Goal: Navigation & Orientation: Find specific page/section

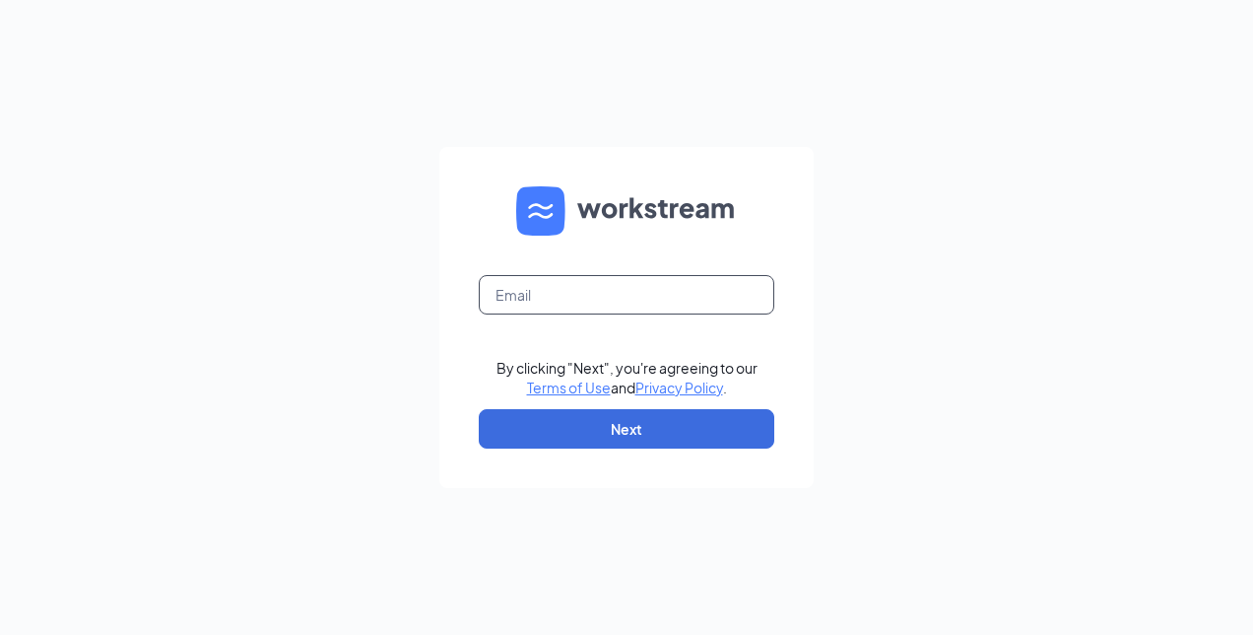
click at [656, 307] on input "text" at bounding box center [627, 294] width 296 height 39
type input "[EMAIL_ADDRESS][DOMAIN_NAME]"
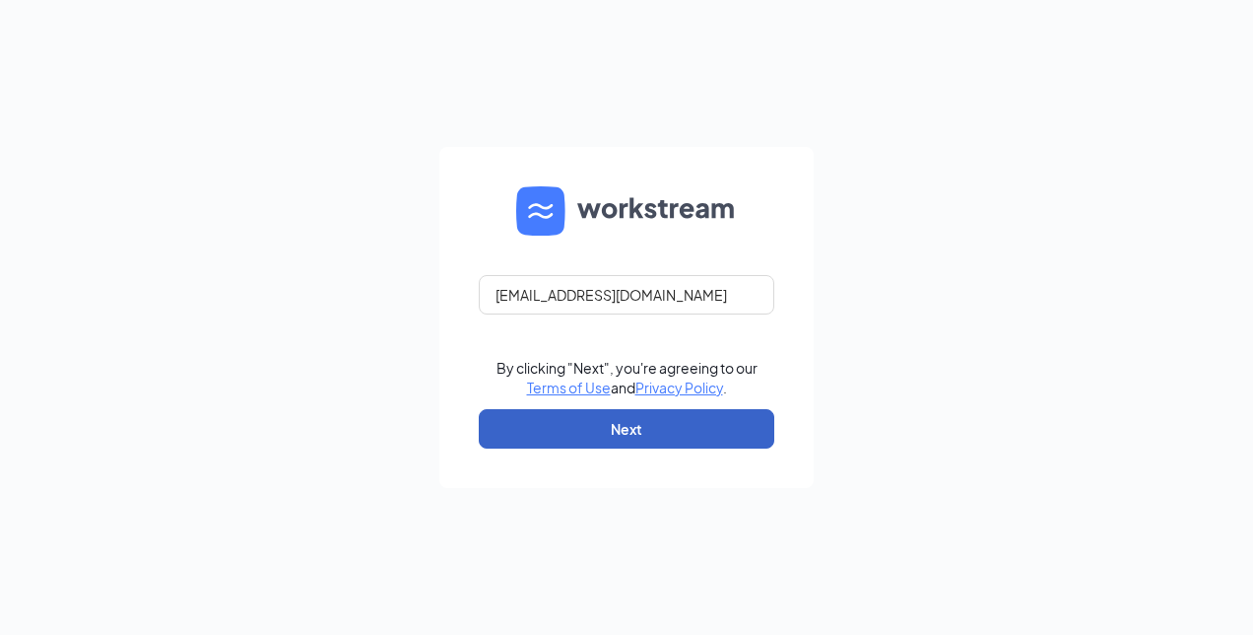
click at [644, 433] on button "Next" at bounding box center [627, 428] width 296 height 39
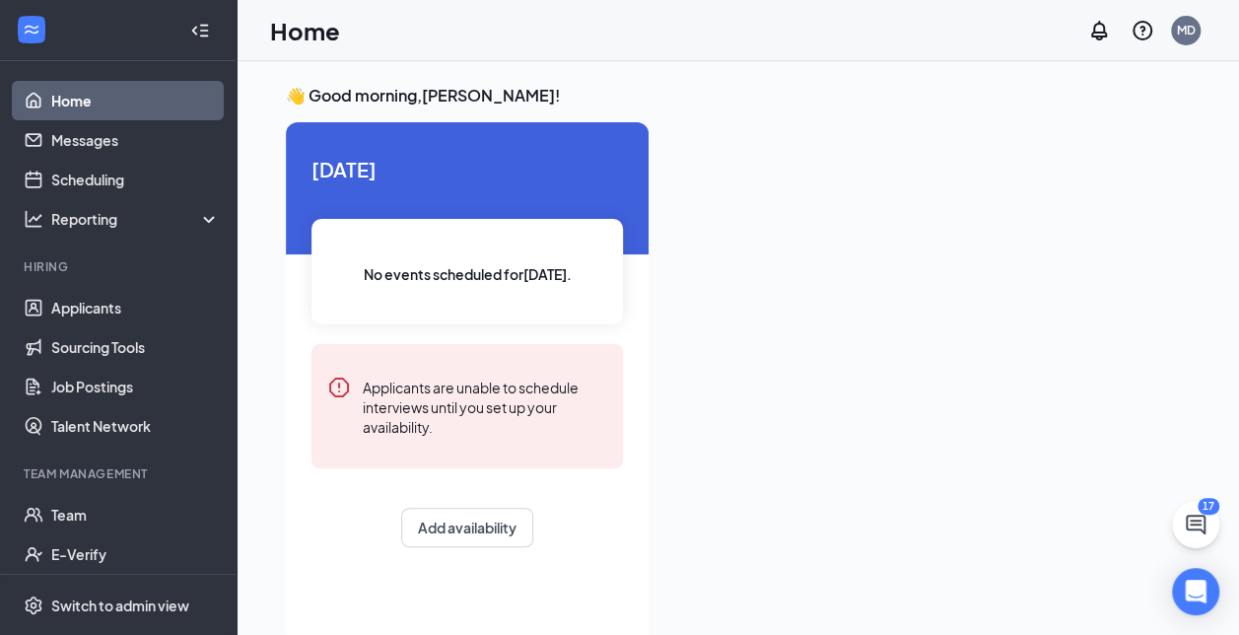
click at [190, 33] on icon "Collapse" at bounding box center [200, 31] width 20 height 20
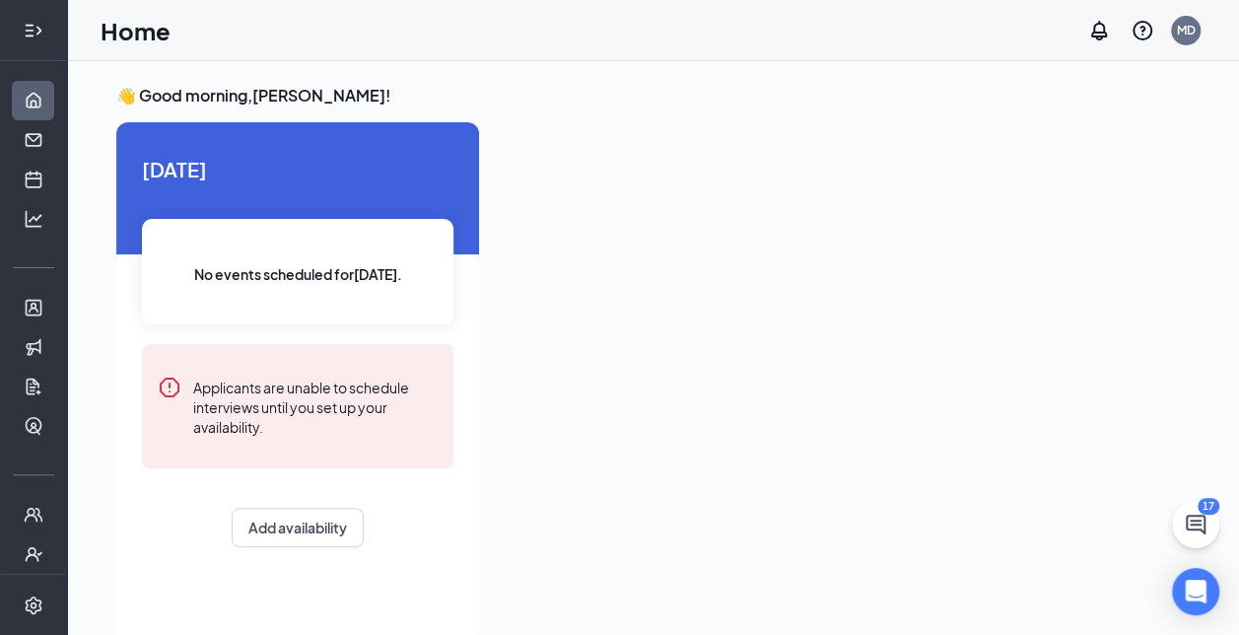
click at [36, 31] on icon "Expand" at bounding box center [38, 30] width 5 height 9
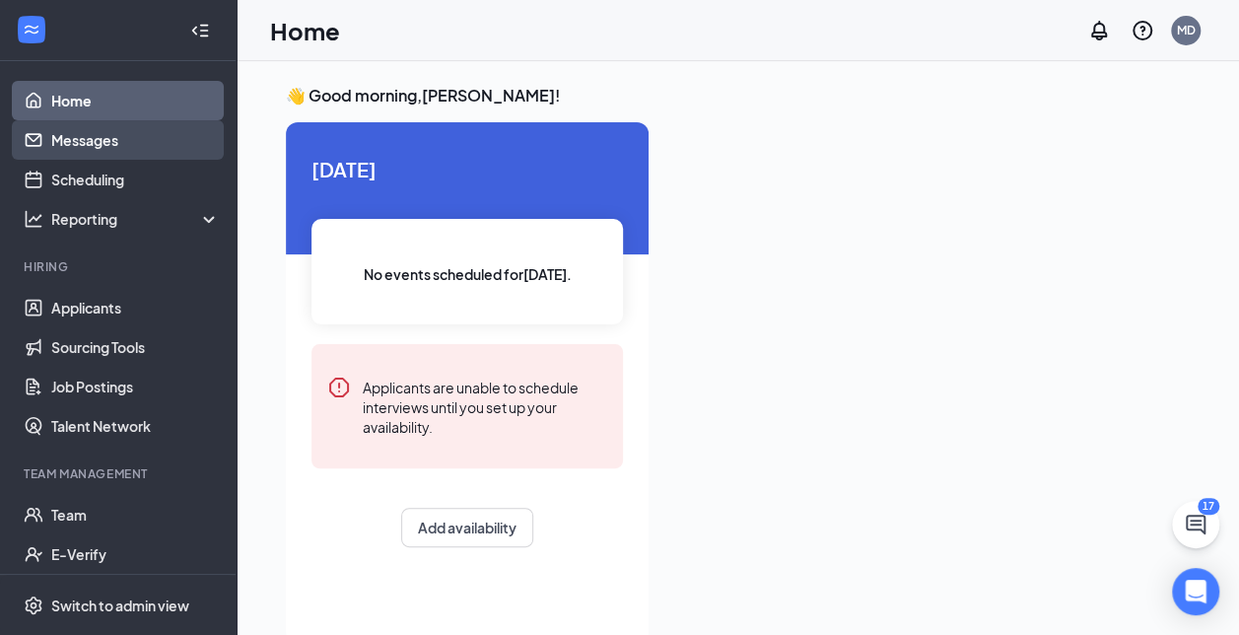
click at [64, 136] on link "Messages" at bounding box center [135, 139] width 168 height 39
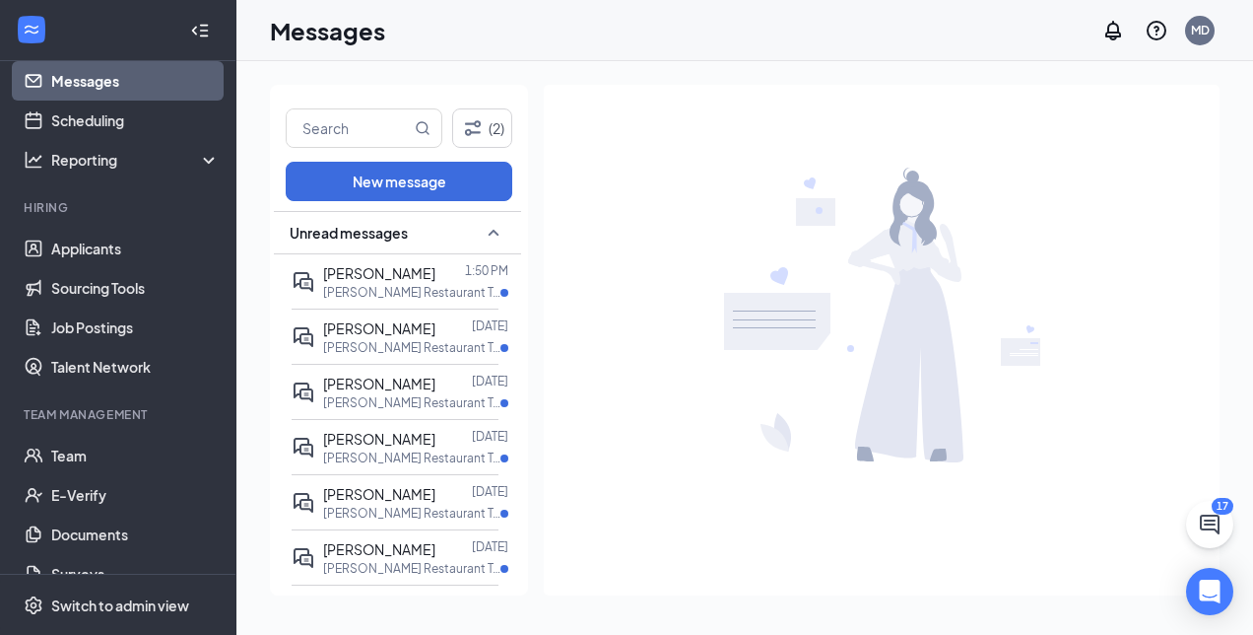
scroll to position [87, 0]
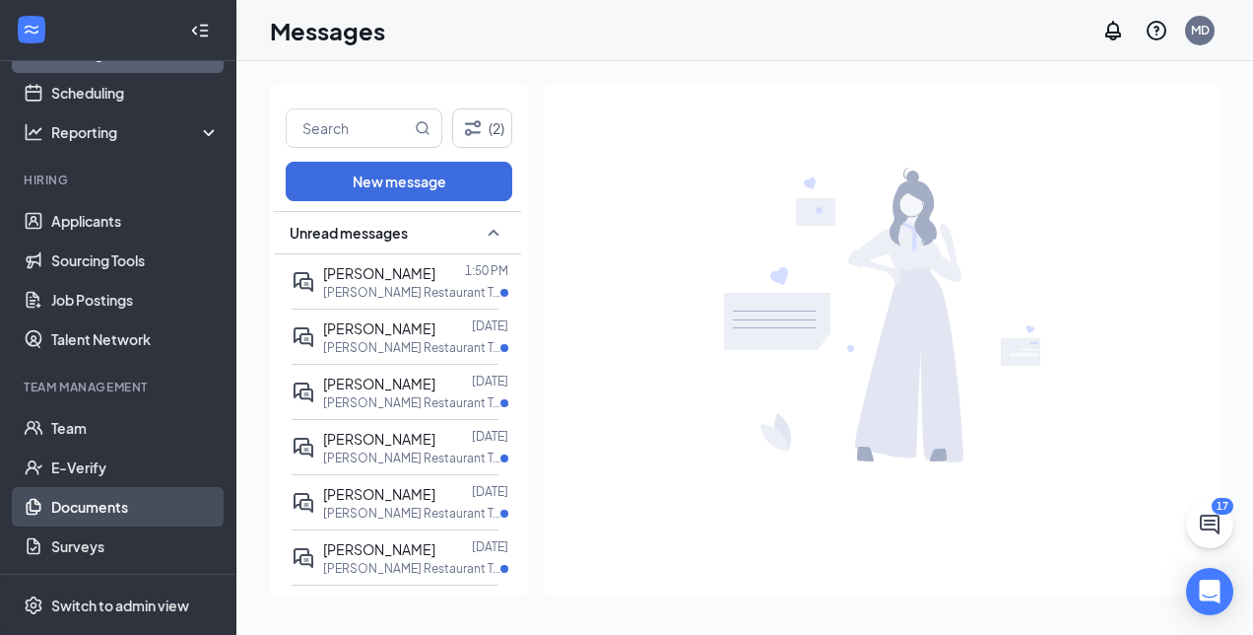
click at [109, 503] on link "Documents" at bounding box center [135, 506] width 168 height 39
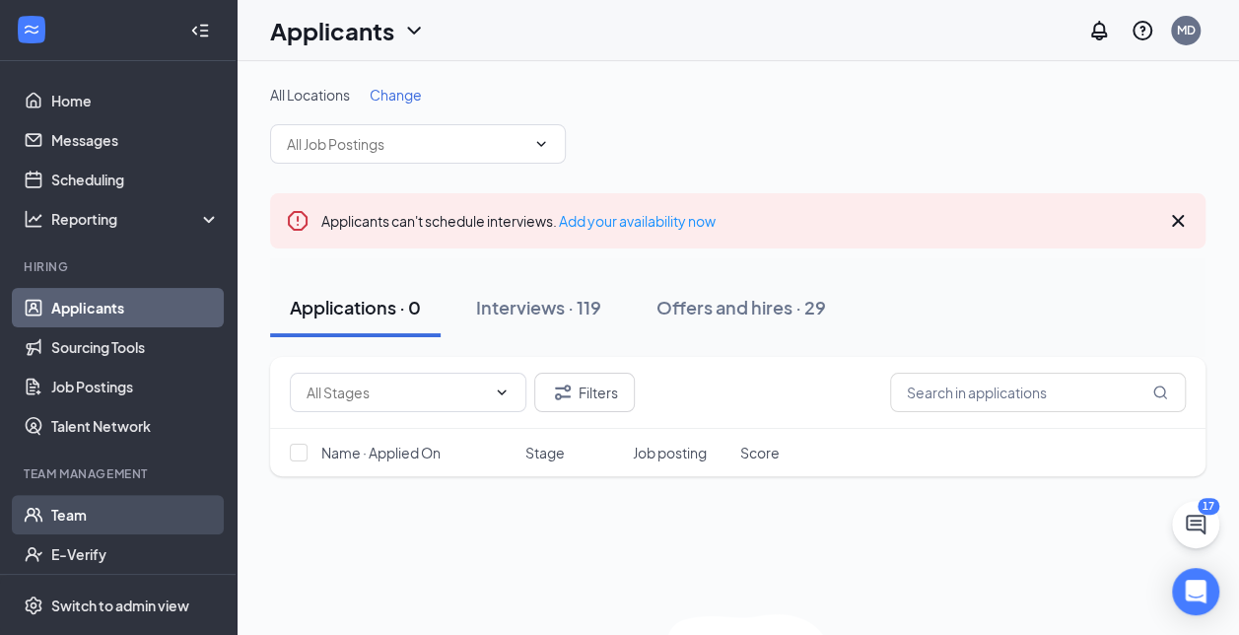
click at [71, 505] on link "Team" at bounding box center [135, 514] width 168 height 39
